Goal: Obtain resource: Download file/media

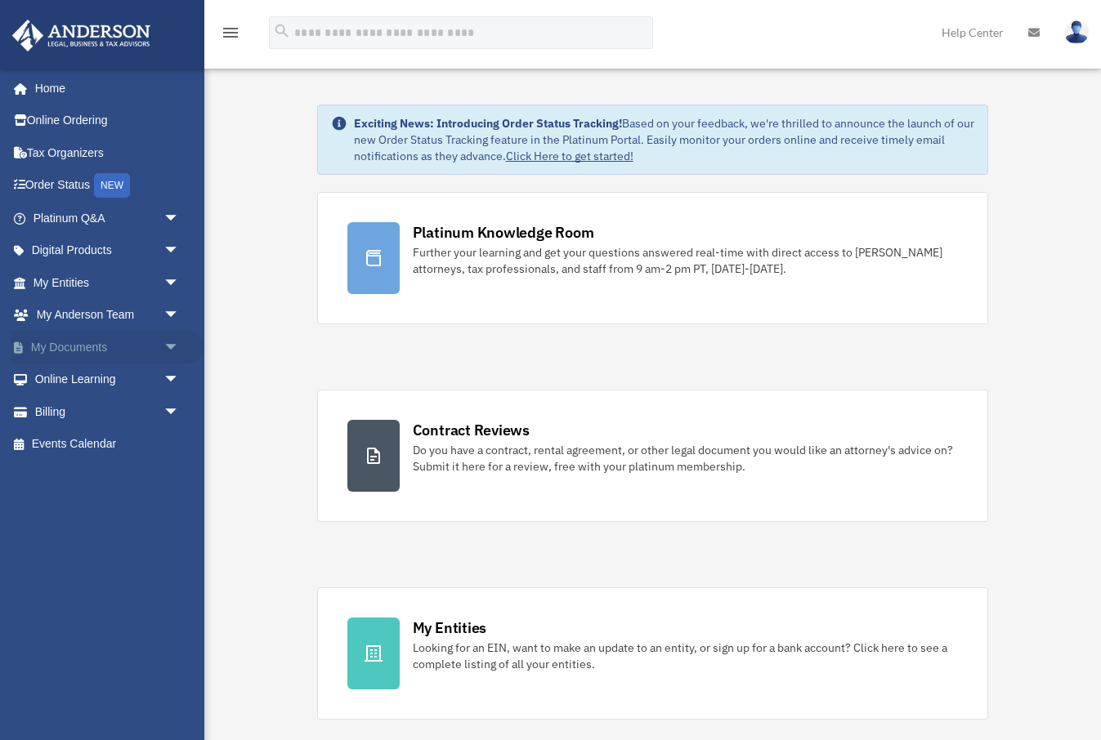
click at [172, 336] on span "arrow_drop_down" at bounding box center [179, 348] width 33 height 34
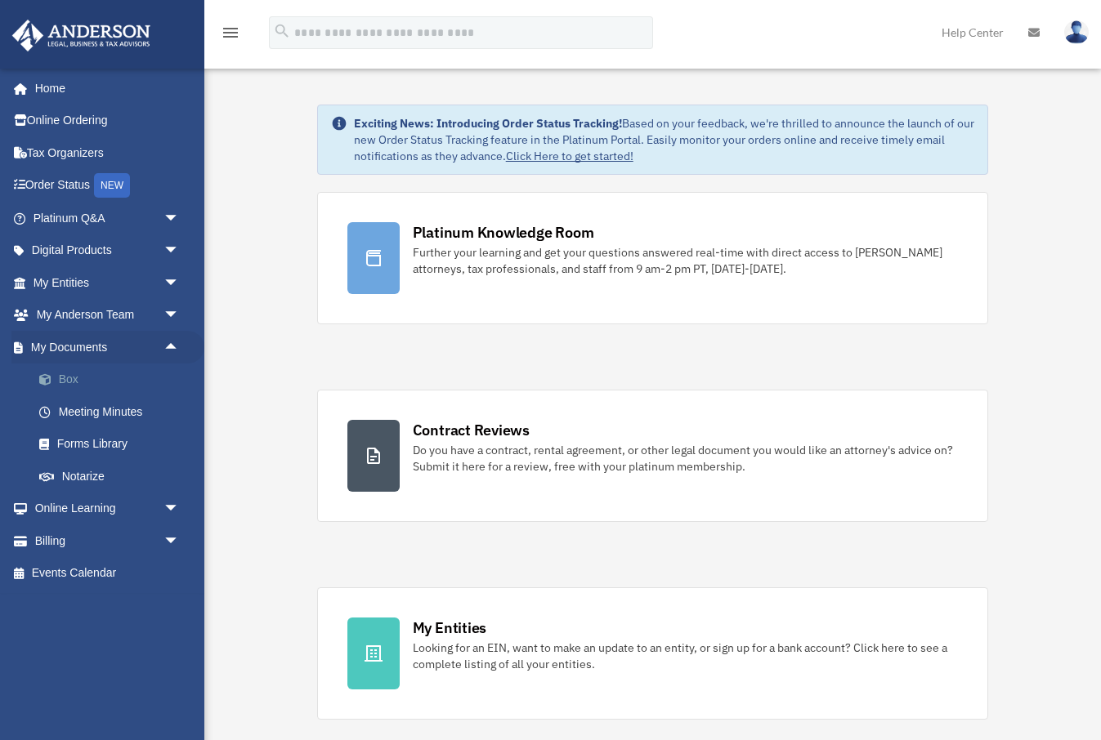
click at [74, 377] on link "Box" at bounding box center [113, 380] width 181 height 33
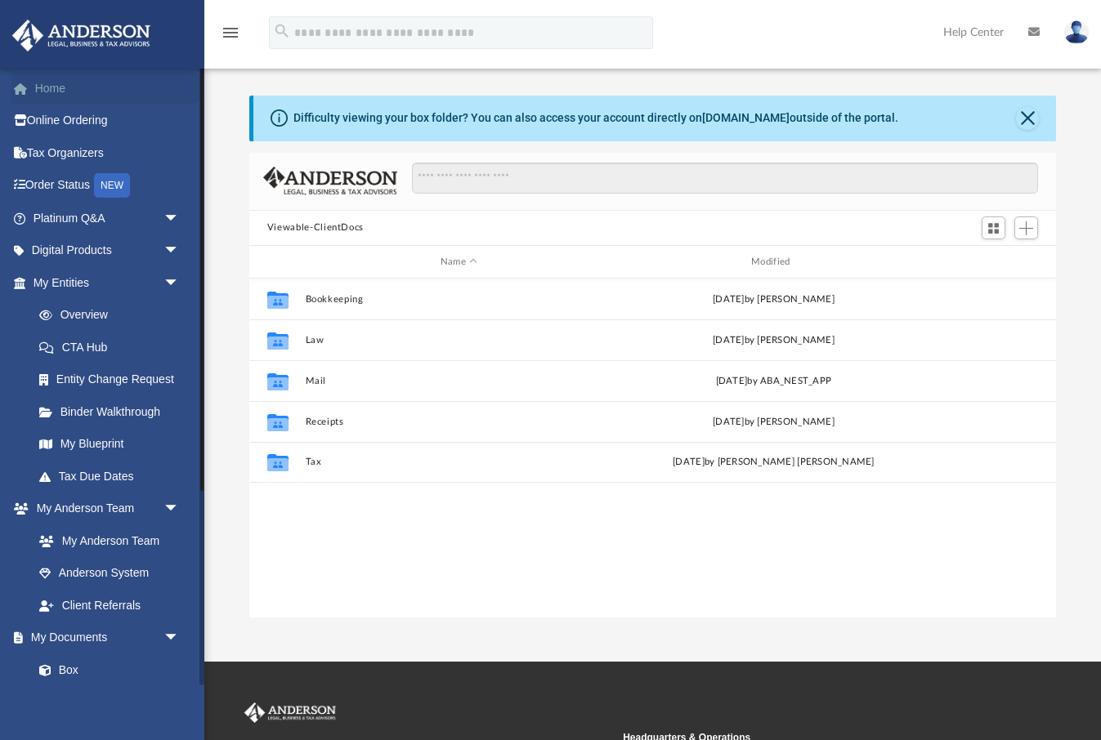
scroll to position [372, 807]
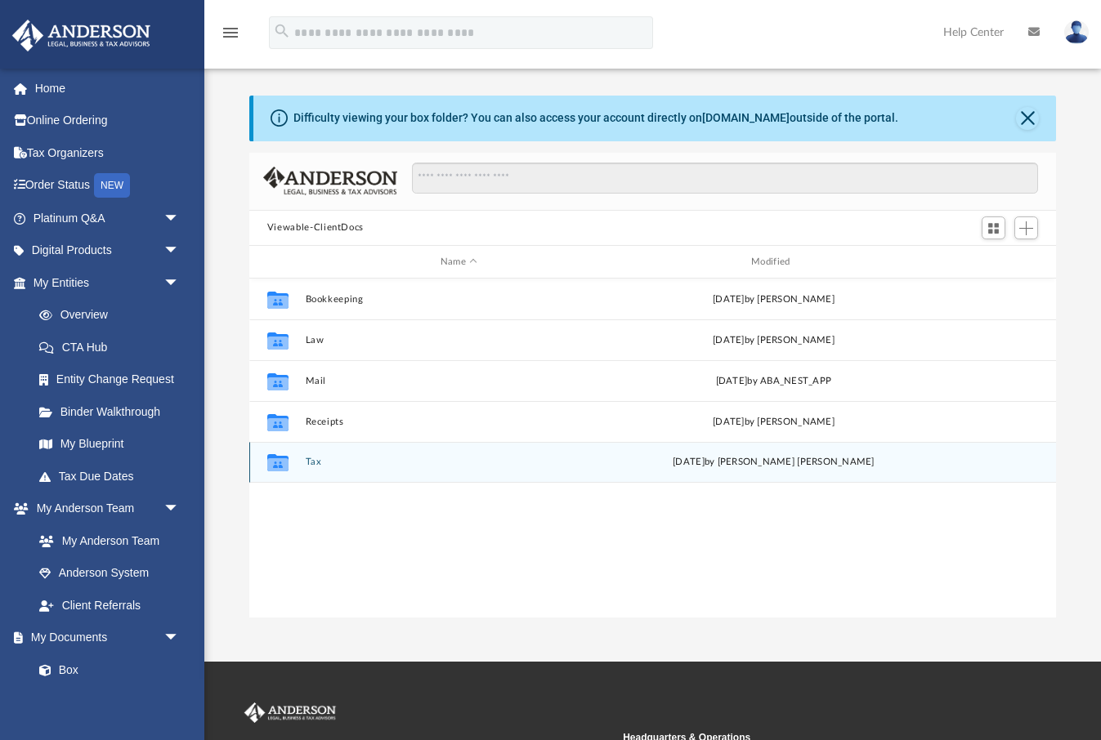
click at [313, 458] on button "Tax" at bounding box center [458, 463] width 307 height 11
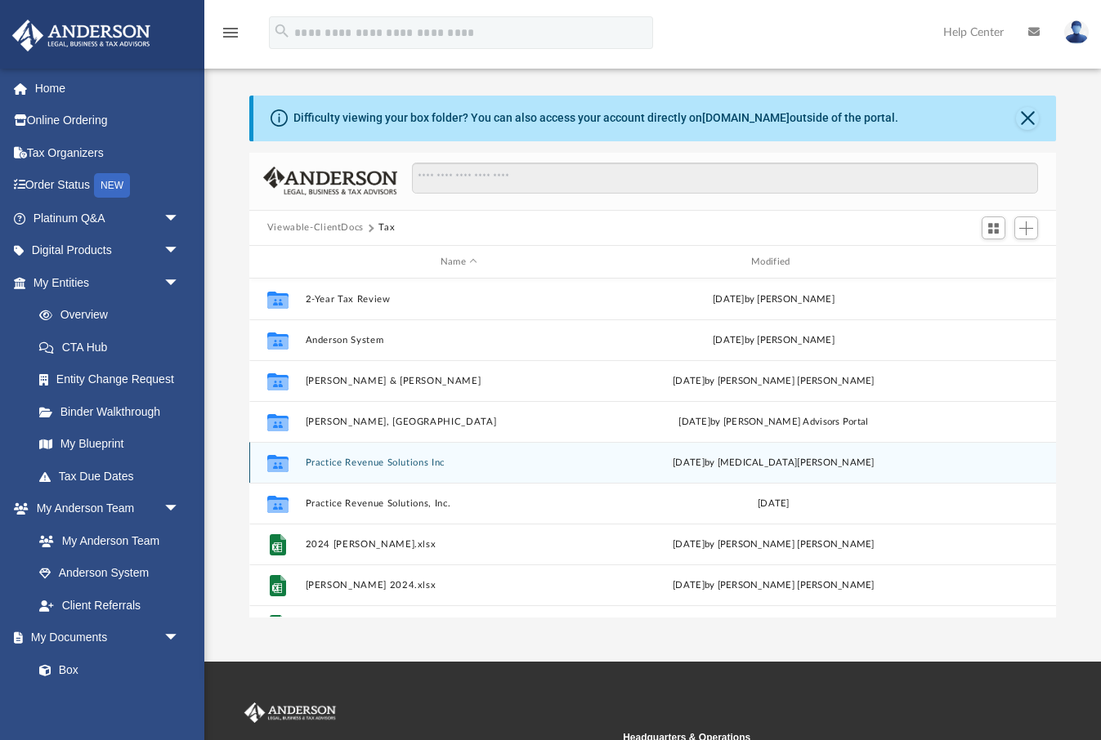
click at [352, 465] on button "Practice Revenue Solutions Inc" at bounding box center [458, 463] width 307 height 11
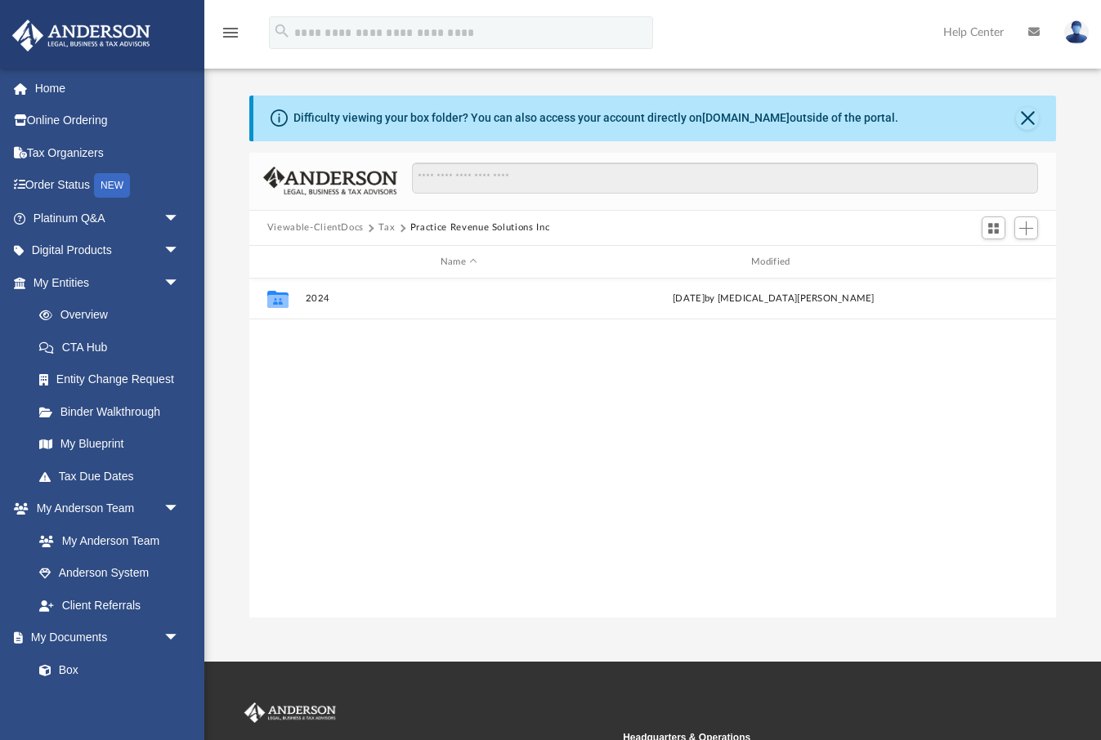
click at [384, 231] on button "Tax" at bounding box center [386, 228] width 16 height 15
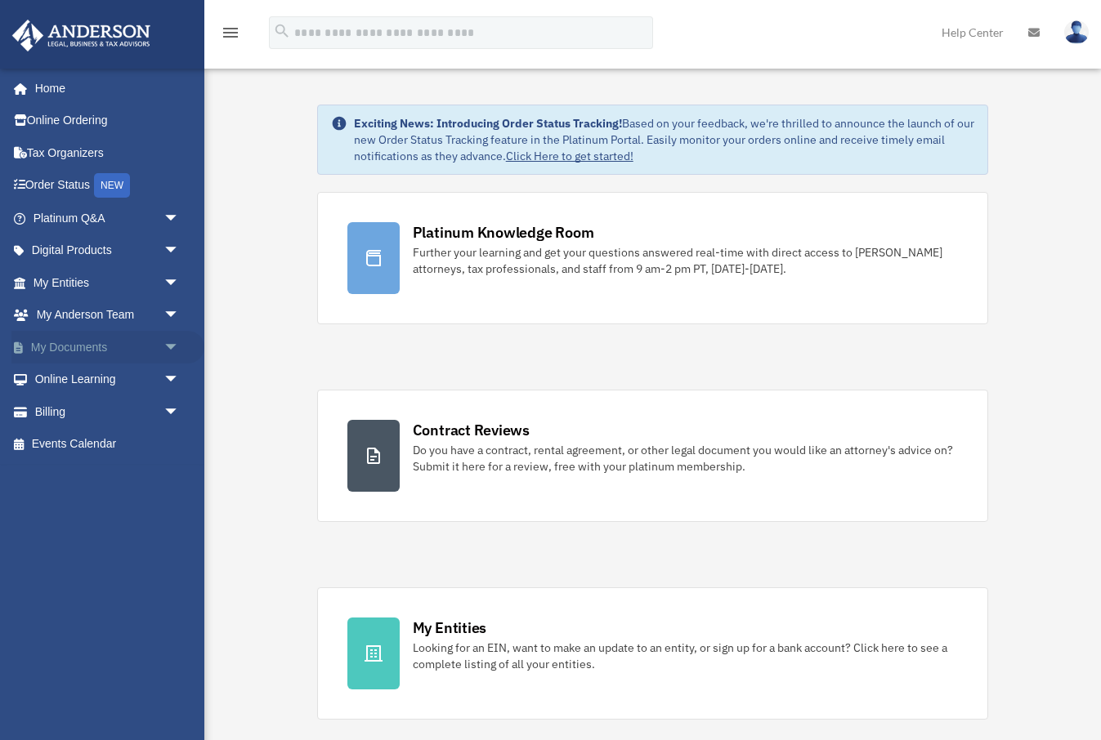
click at [172, 342] on span "arrow_drop_down" at bounding box center [179, 348] width 33 height 34
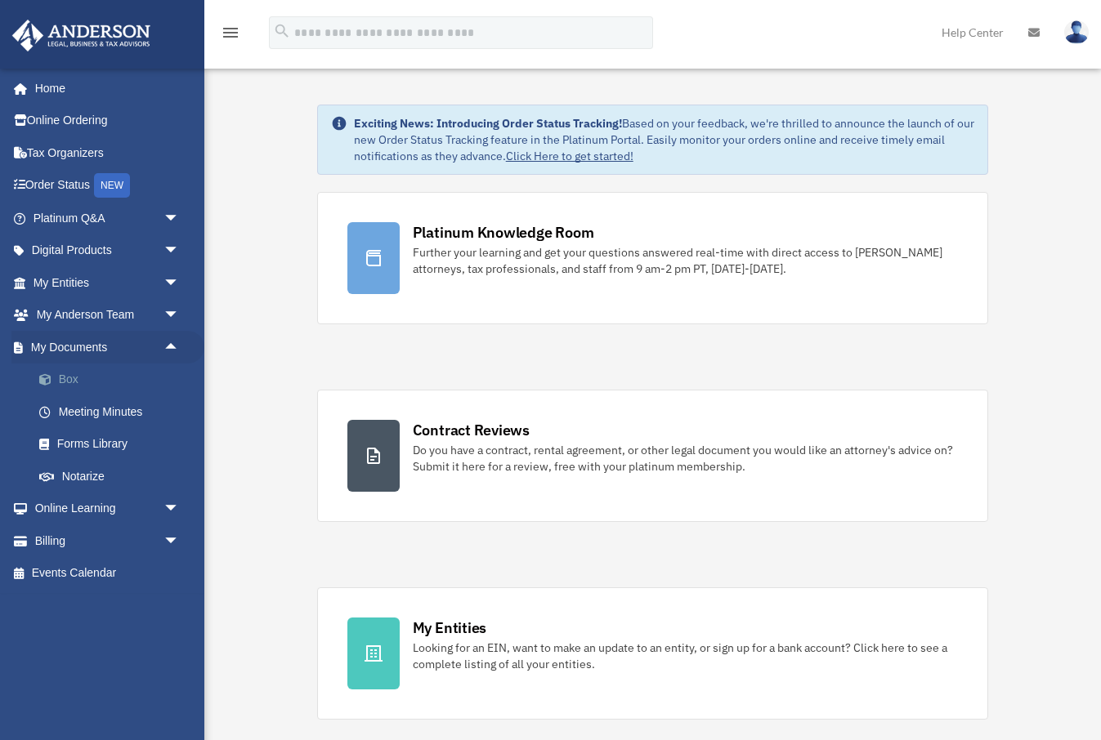
click at [71, 374] on link "Box" at bounding box center [113, 380] width 181 height 33
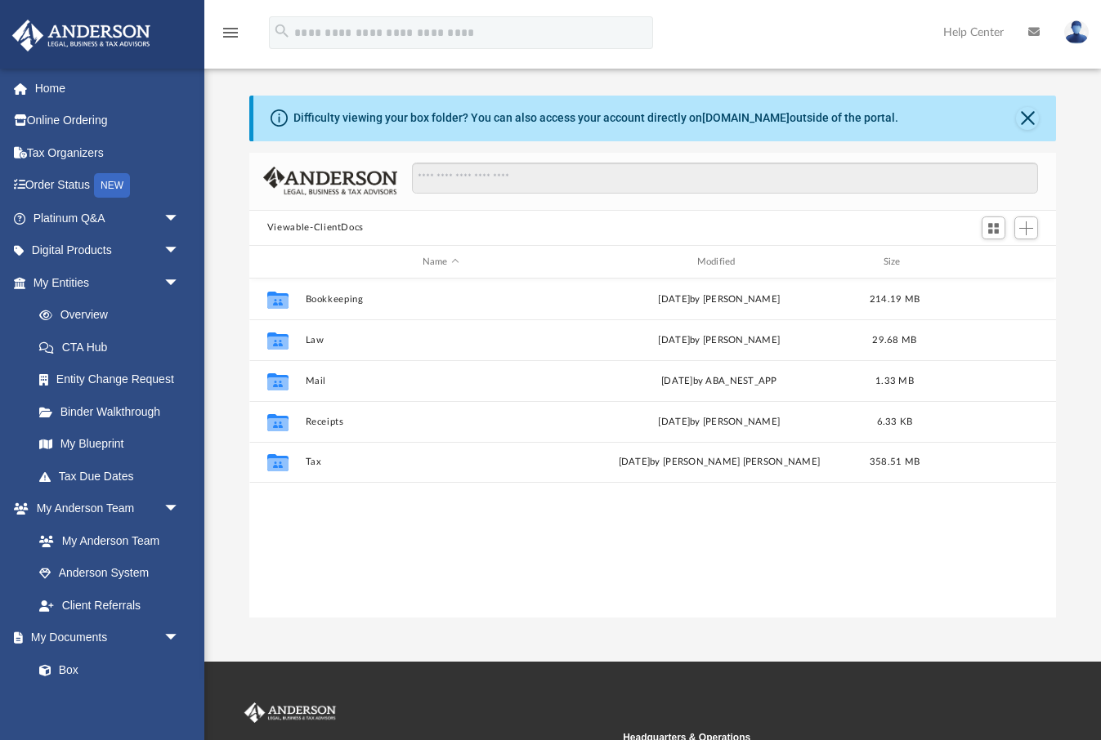
scroll to position [372, 807]
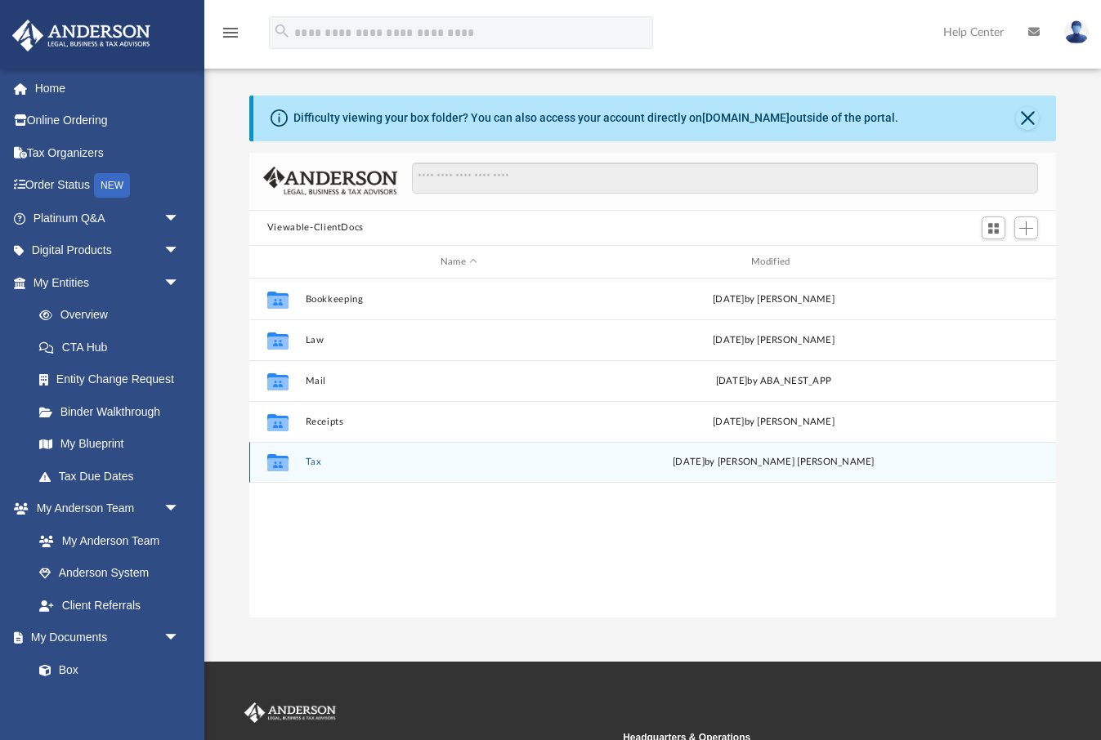
click at [315, 463] on button "Tax" at bounding box center [458, 463] width 307 height 11
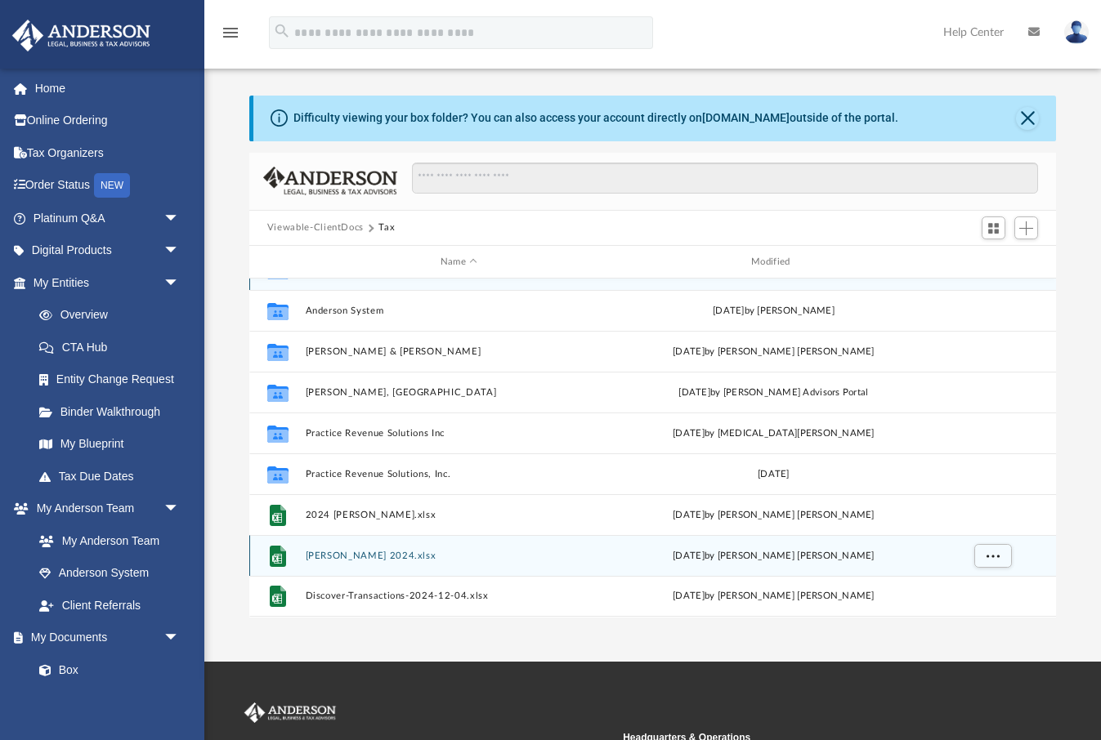
scroll to position [29, 0]
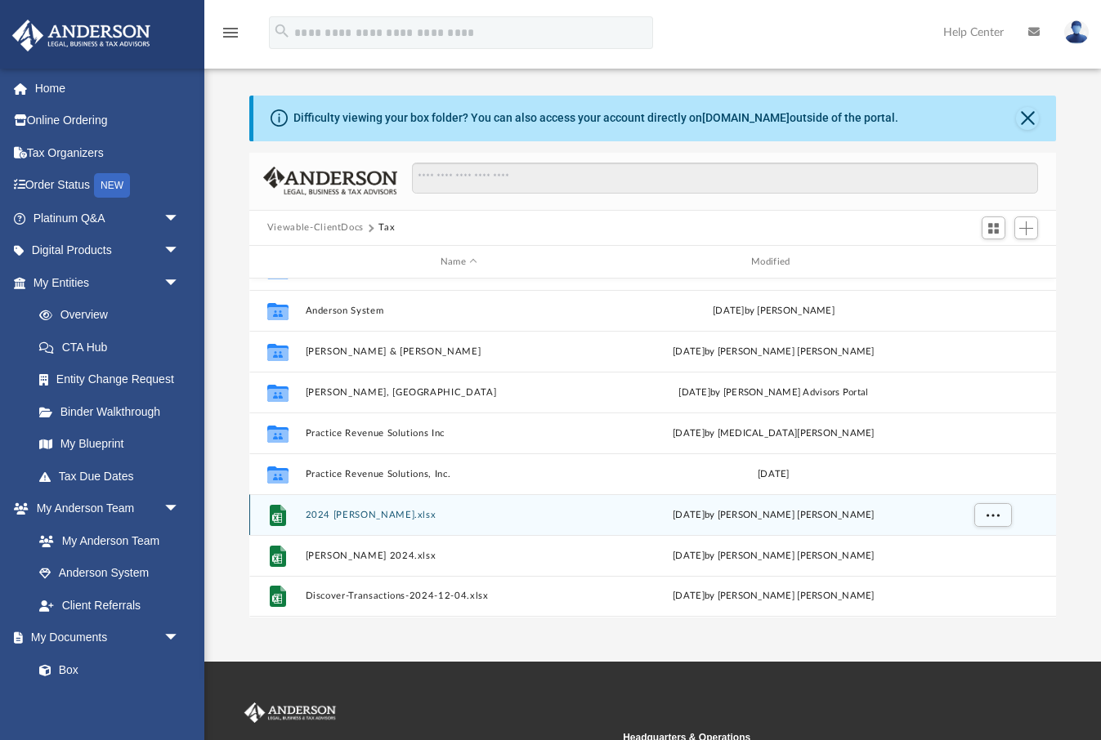
click at [342, 512] on button "2024 [PERSON_NAME].xlsx" at bounding box center [458, 515] width 307 height 11
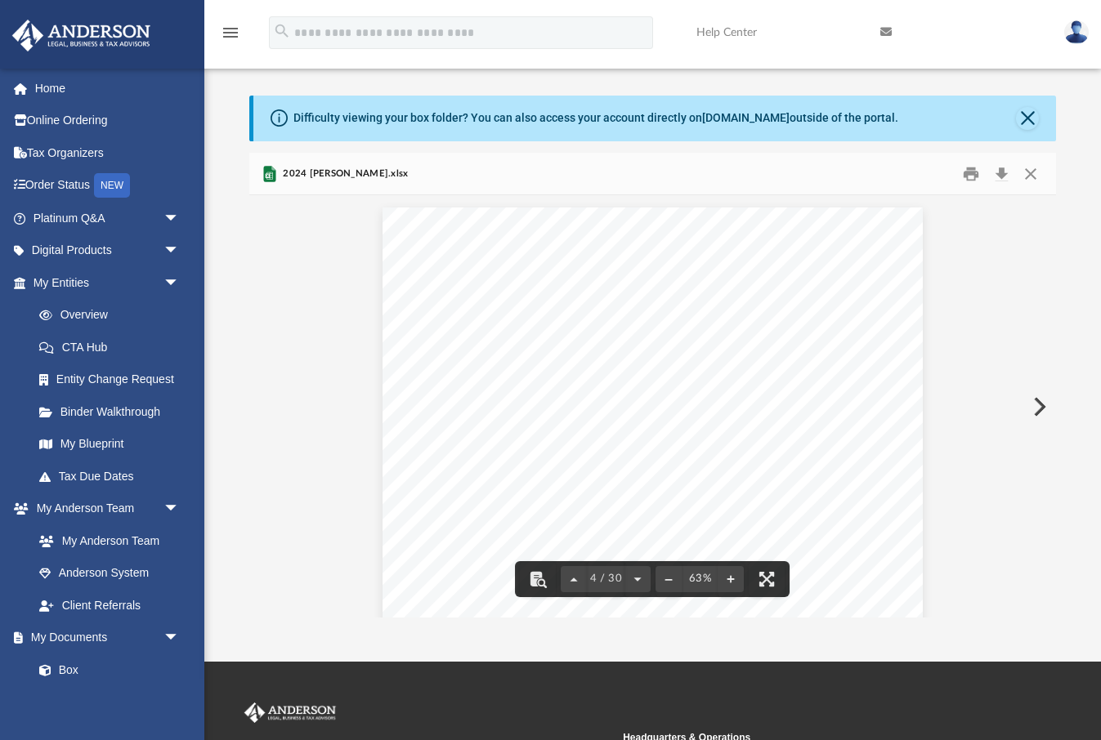
scroll to position [1326, 0]
click at [1004, 172] on button "Download" at bounding box center [1000, 173] width 29 height 25
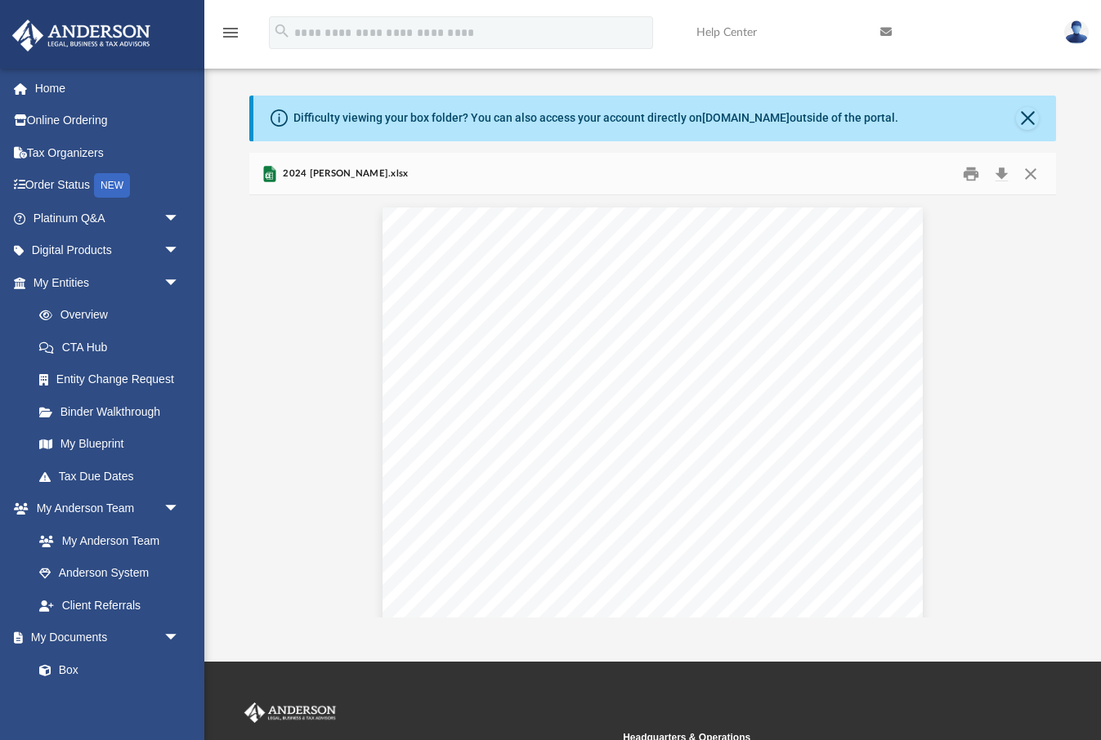
scroll to position [29, 0]
